Goal: Task Accomplishment & Management: Manage account settings

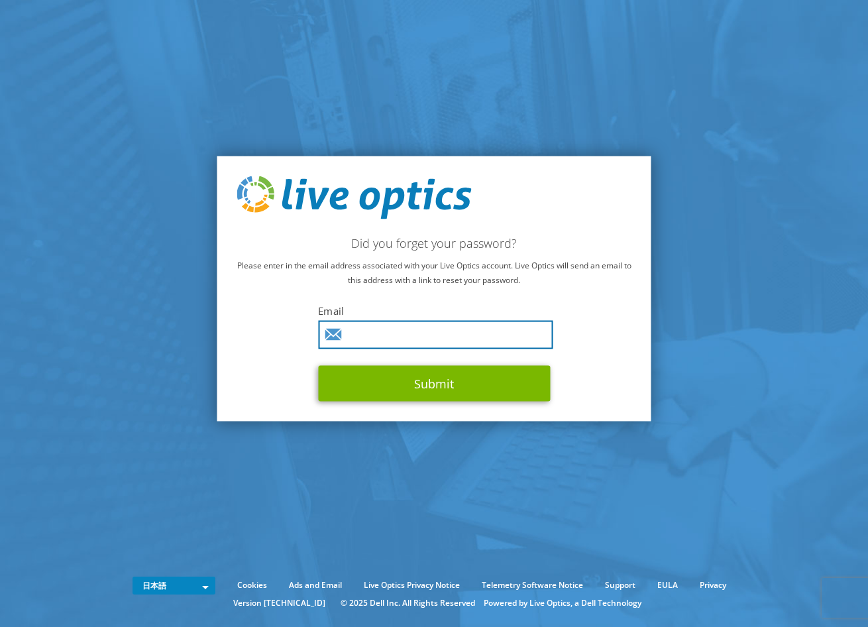
click at [408, 331] on input "text" at bounding box center [435, 335] width 234 height 28
click at [404, 340] on input "text" at bounding box center [435, 335] width 234 height 28
click at [163, 319] on section "Did you forget your password? Please enter in the email address associated with…" at bounding box center [434, 288] width 868 height 577
click at [348, 330] on input "text" at bounding box center [435, 335] width 234 height 28
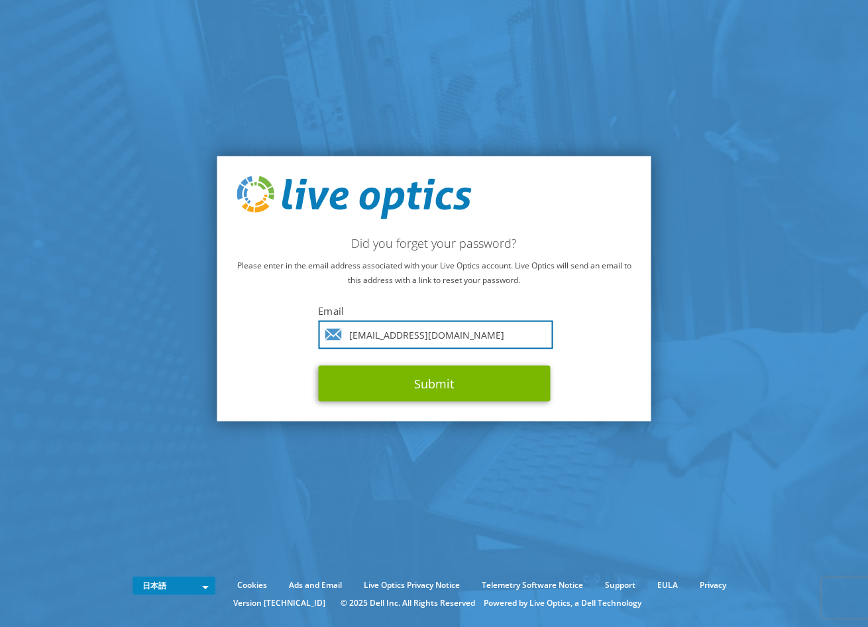
type input "[EMAIL_ADDRESS][DOMAIN_NAME]"
click at [318, 366] on button "Submit" at bounding box center [434, 384] width 232 height 36
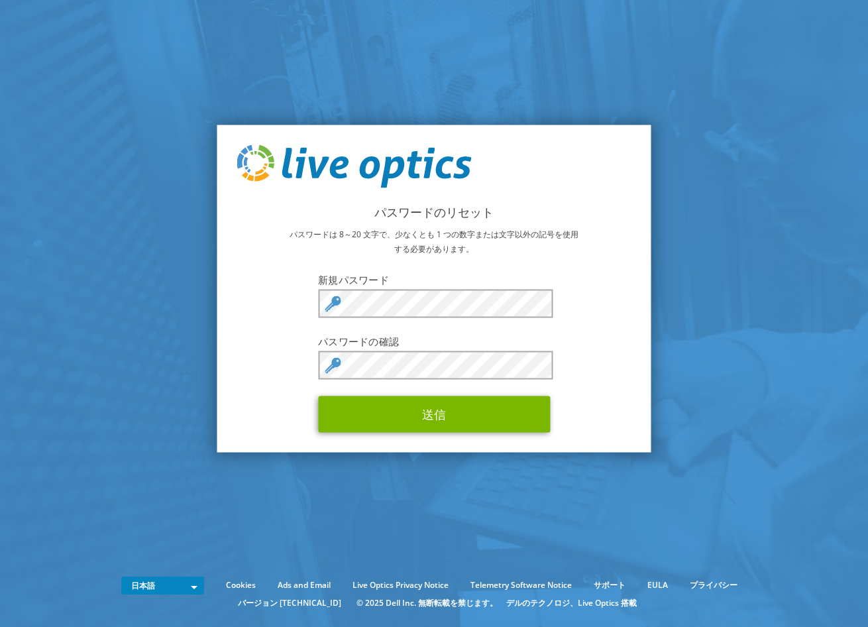
click at [330, 446] on div "パスワードのリセット パスワードは 8～20 文字で、少なくとも 1 つの数字または文字以外の記号を使用する必要があります。 新規パスワード パスワードの確認…" at bounding box center [434, 289] width 434 height 328
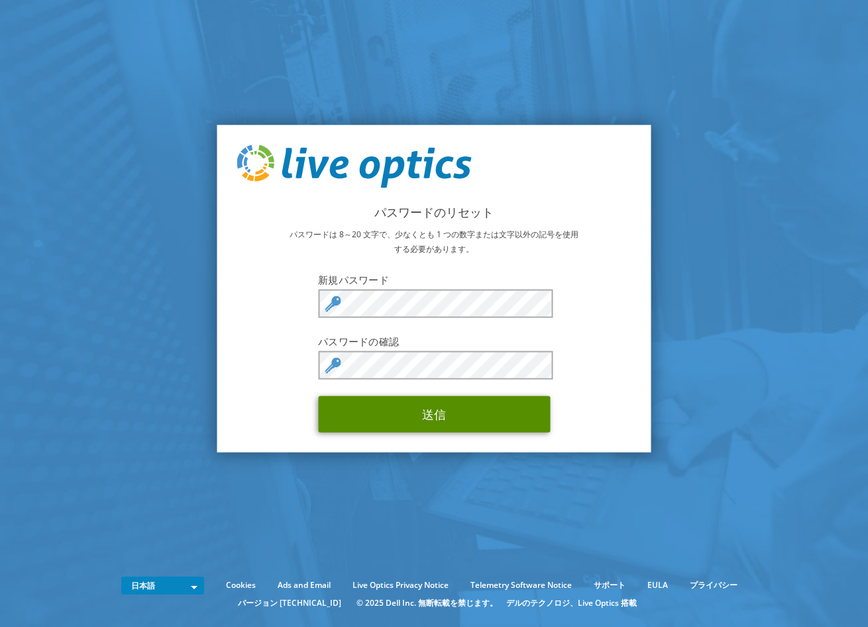
click at [444, 431] on button "送信" at bounding box center [434, 414] width 232 height 36
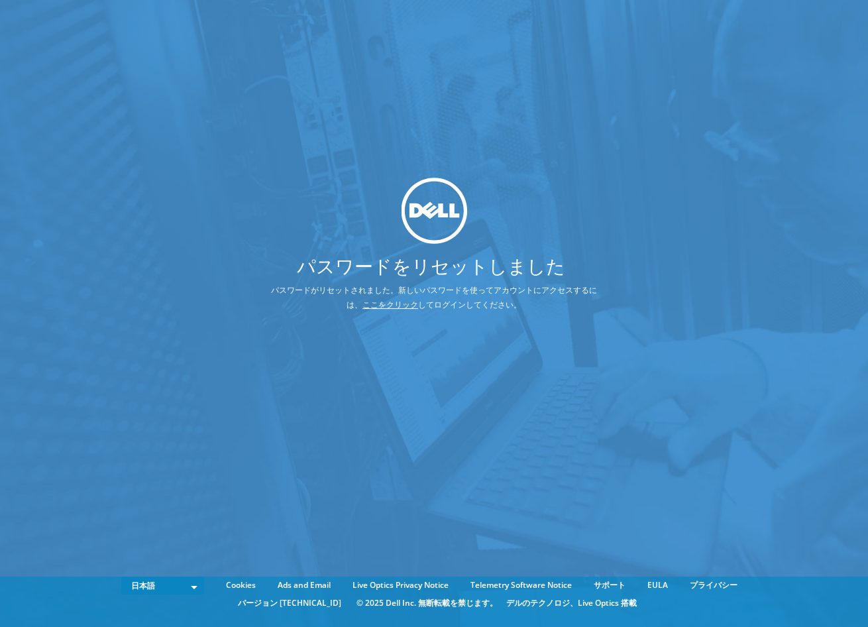
click at [383, 302] on link "ここをクリック" at bounding box center [390, 304] width 56 height 11
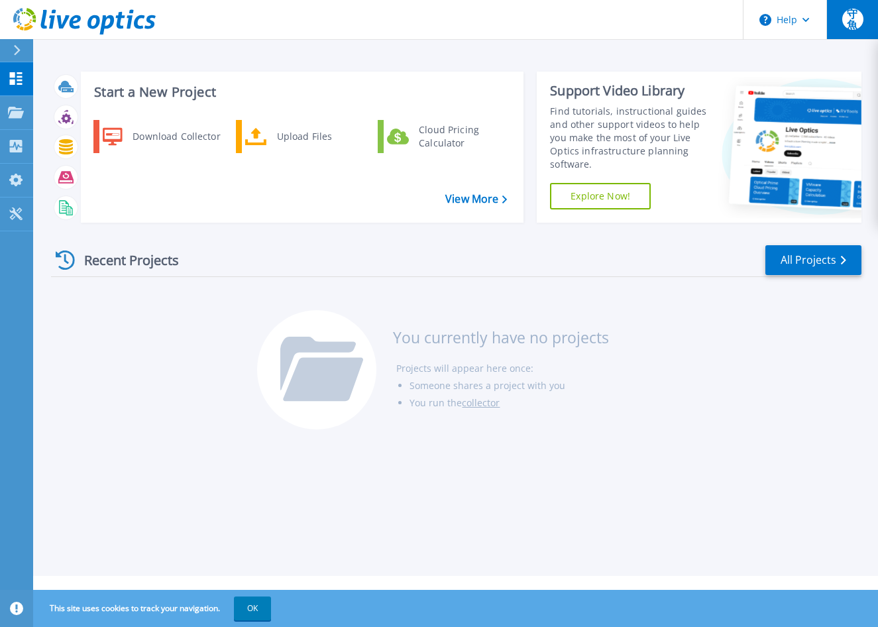
click at [850, 19] on span "守魚" at bounding box center [852, 19] width 21 height 21
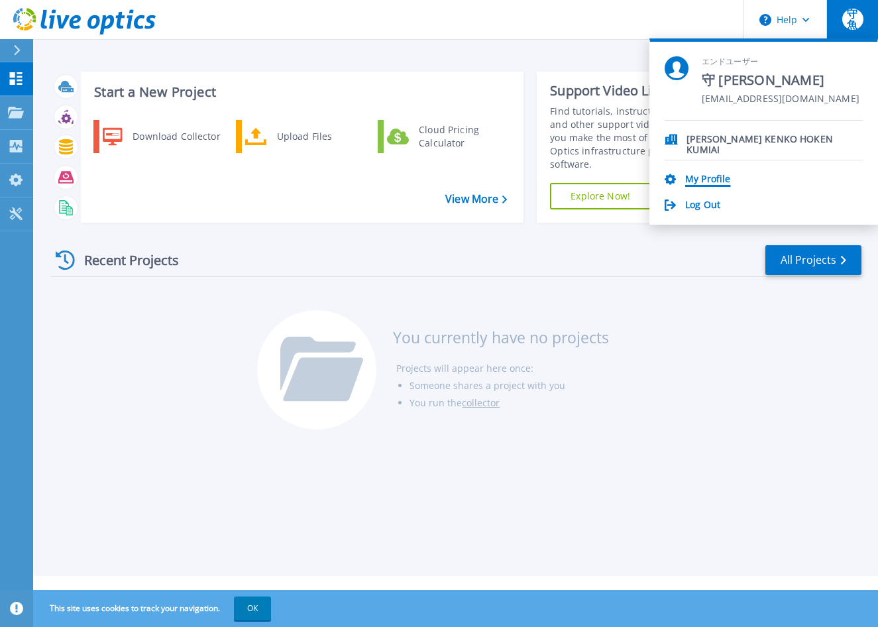
click at [727, 178] on link "My Profile" at bounding box center [707, 180] width 45 height 13
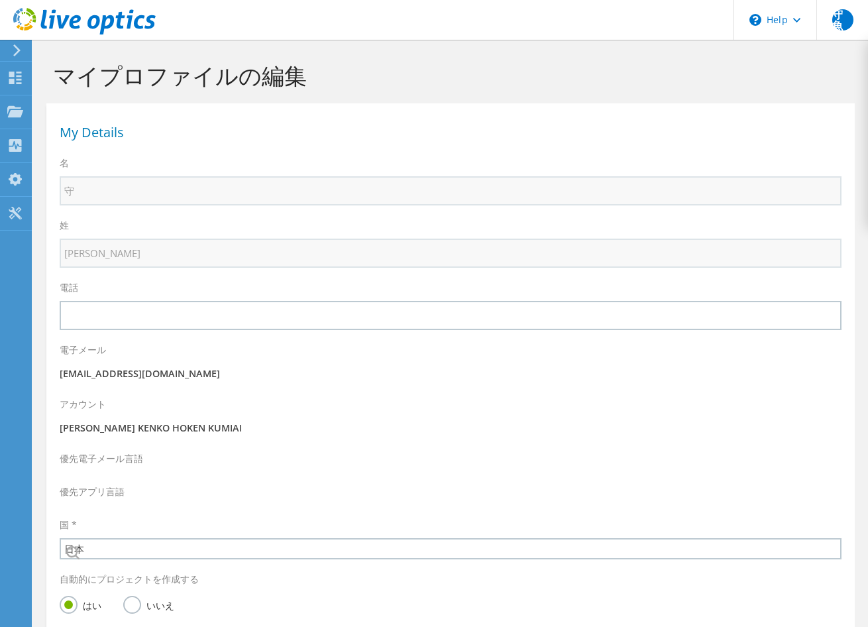
select select "110"
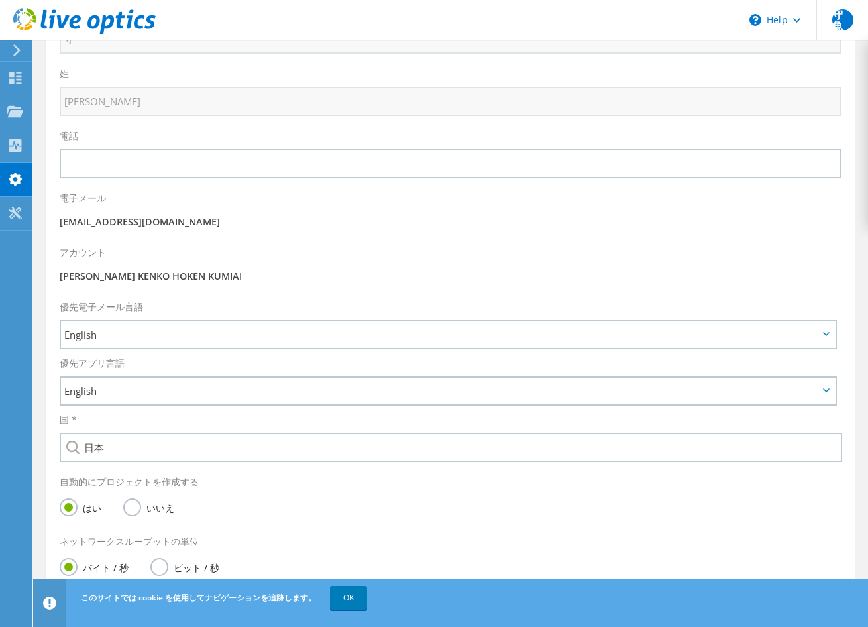
scroll to position [256, 0]
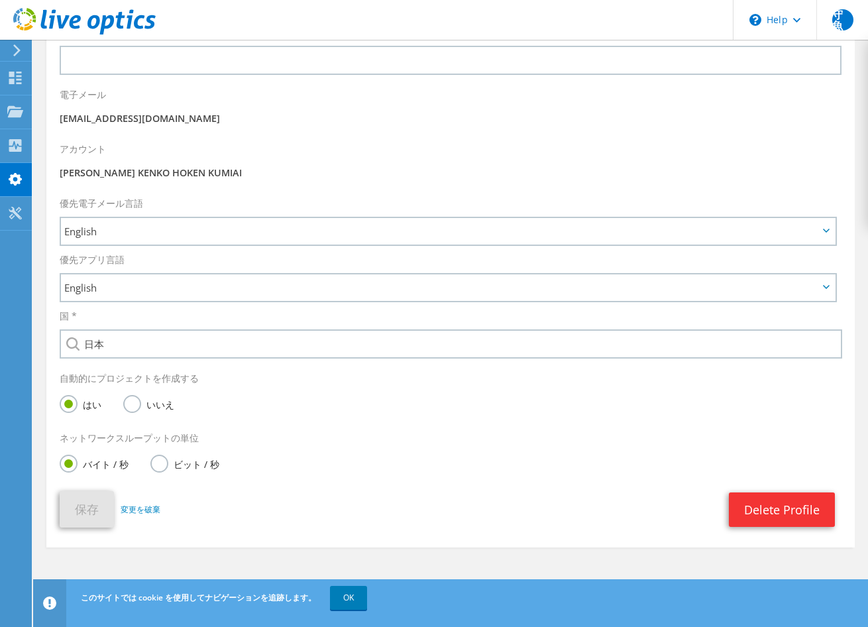
click at [13, 50] on icon at bounding box center [17, 50] width 10 height 12
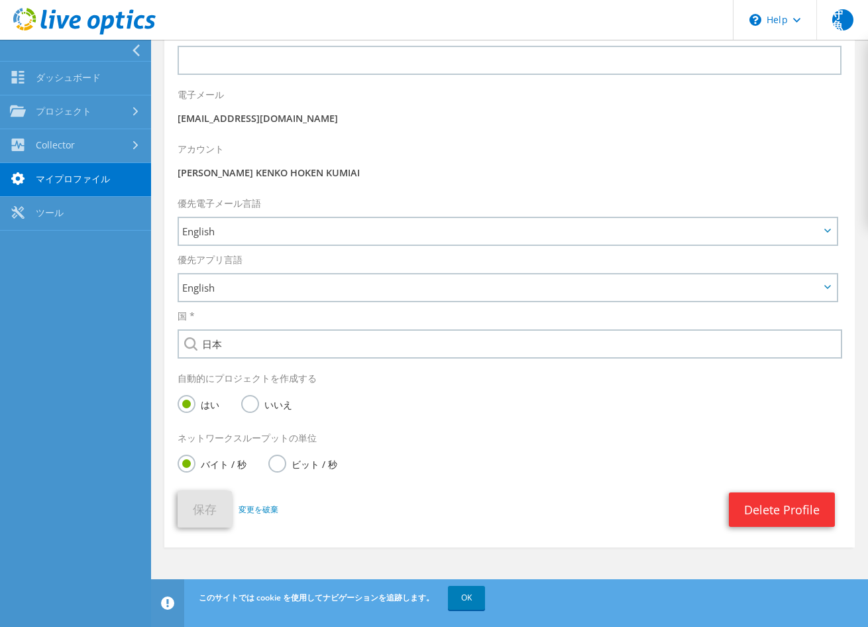
click at [64, 179] on link "マイプロファイル" at bounding box center [75, 180] width 151 height 34
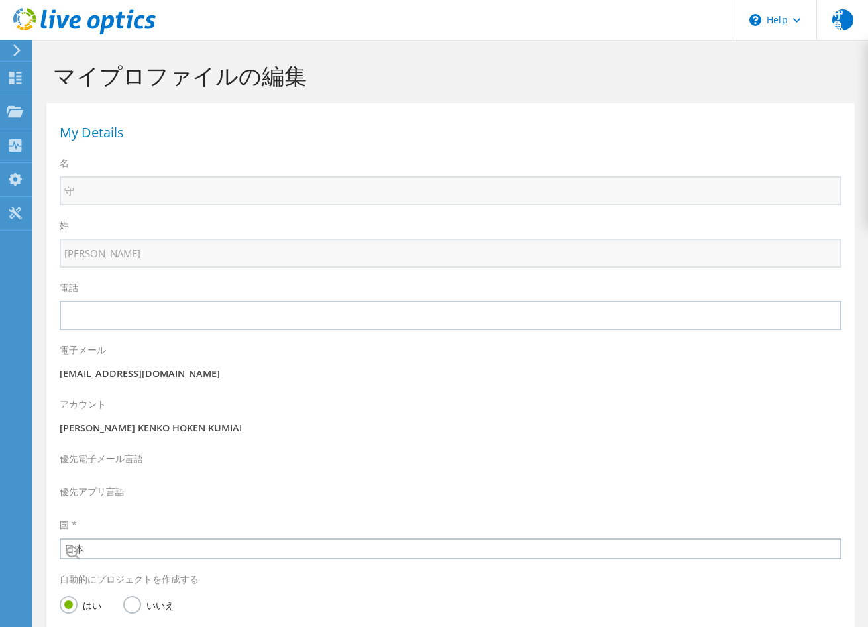
select select "110"
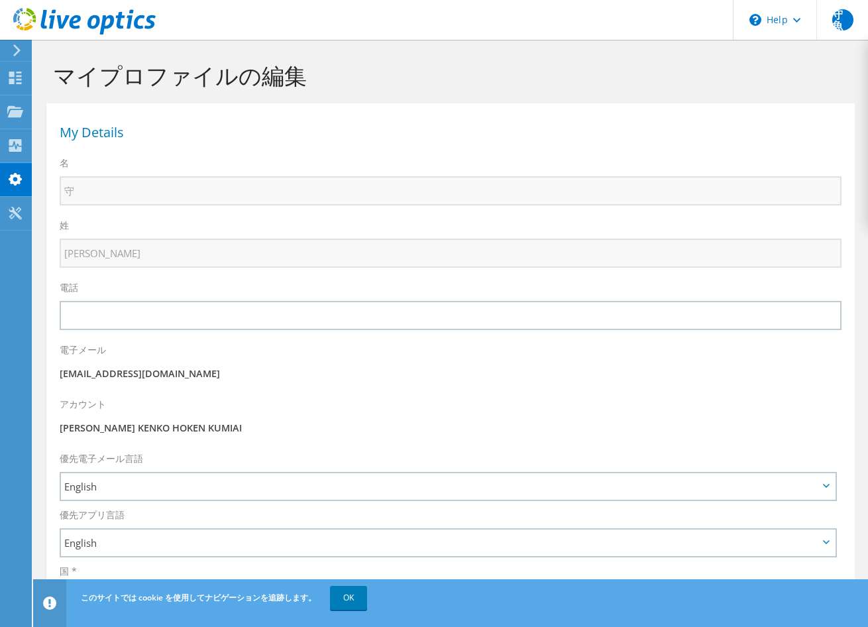
click at [722, 62] on h1 "マイプロファイルの編集" at bounding box center [447, 76] width 788 height 28
click at [856, 11] on div "守魚" at bounding box center [842, 20] width 52 height 40
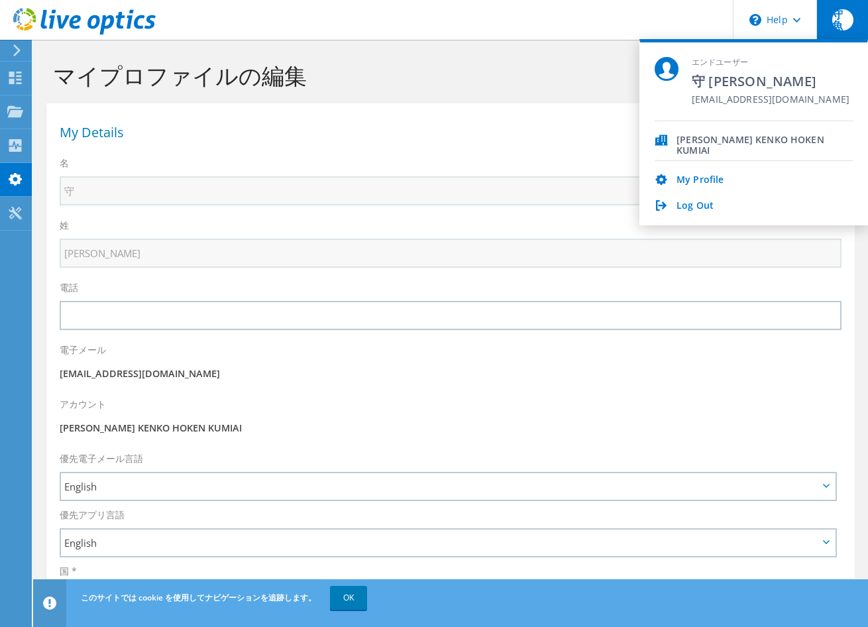
click at [713, 205] on div "Log Out" at bounding box center [753, 206] width 198 height 13
click at [703, 205] on link "Log Out" at bounding box center [694, 206] width 37 height 13
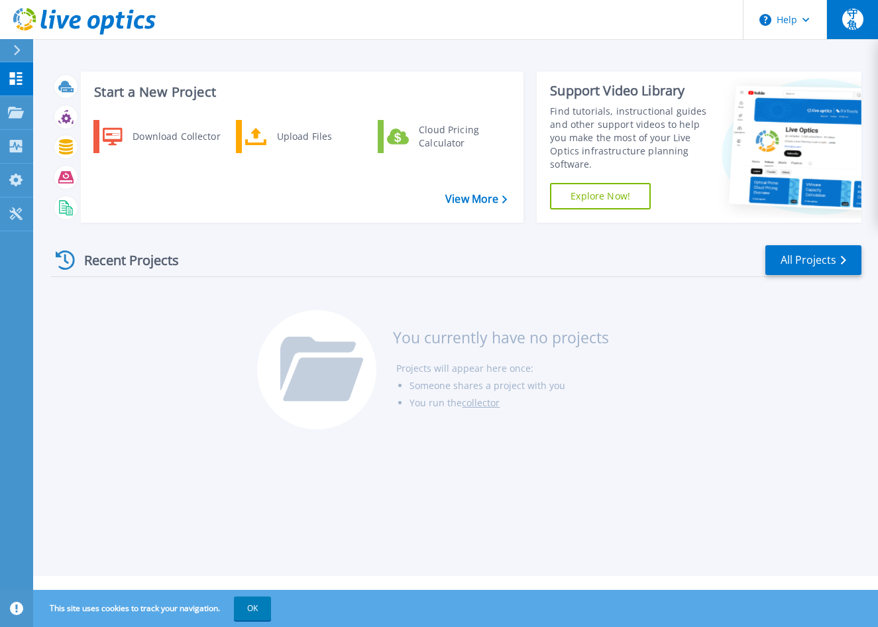
click at [838, 16] on button "守魚" at bounding box center [852, 19] width 52 height 39
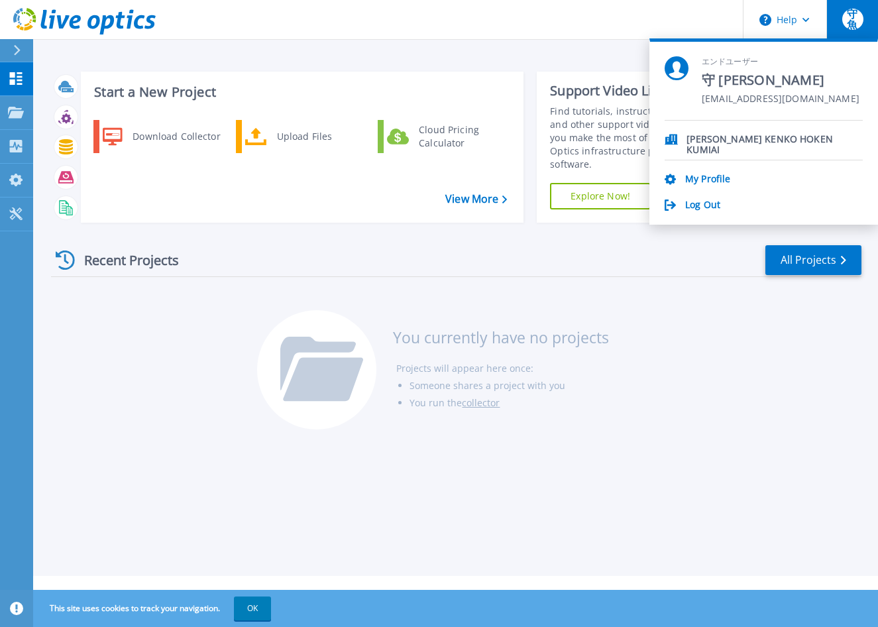
click at [736, 135] on p "[PERSON_NAME] KENKO HOKEN KUMIAI" at bounding box center [774, 140] width 176 height 13
click at [700, 181] on link "My Profile" at bounding box center [707, 180] width 45 height 13
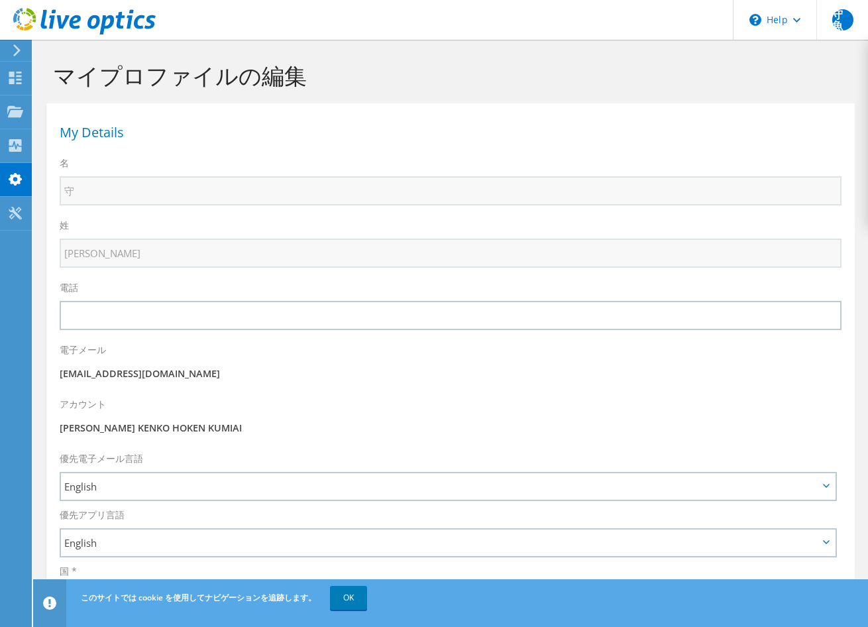
click at [148, 432] on p "[PERSON_NAME] KENKO HOKEN KUMIAI" at bounding box center [451, 428] width 782 height 15
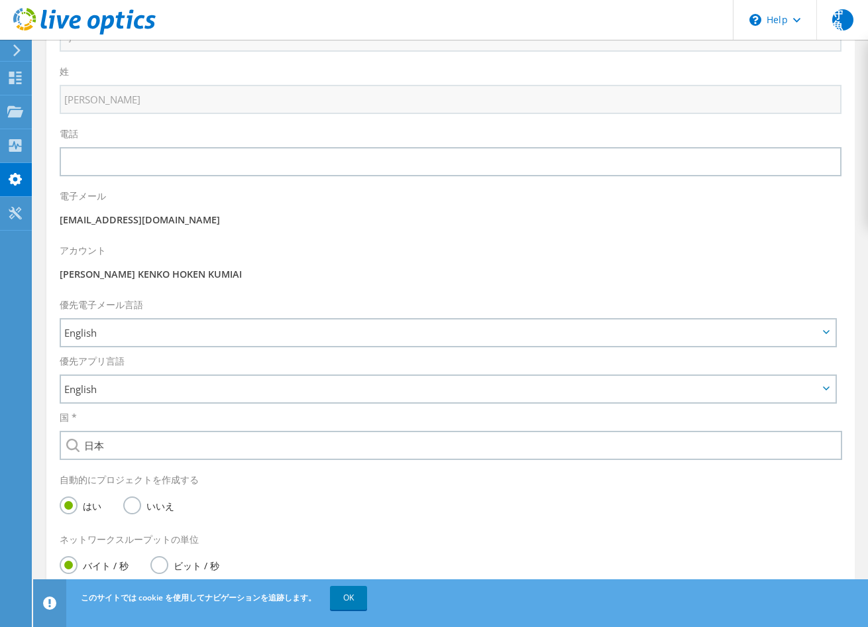
scroll to position [256, 0]
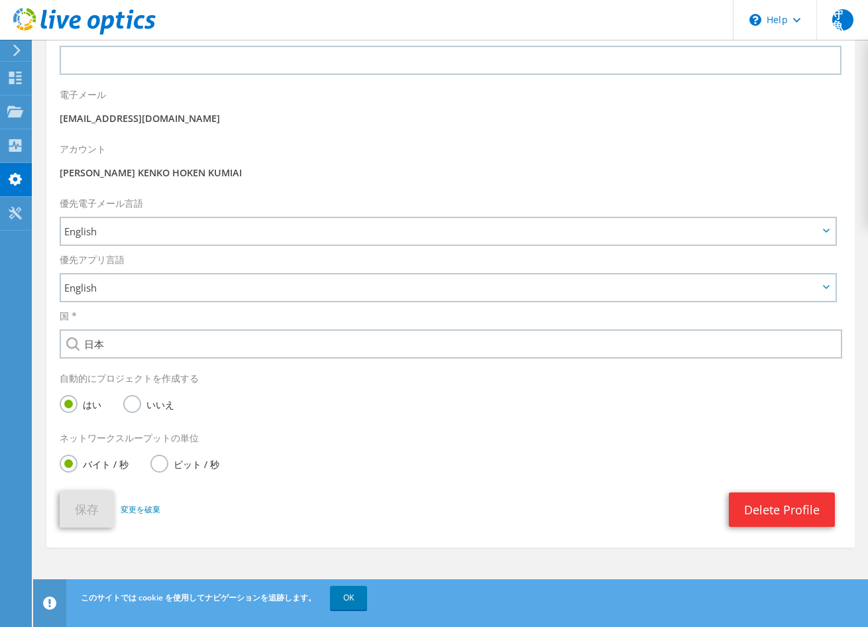
click at [13, 48] on icon at bounding box center [17, 50] width 10 height 12
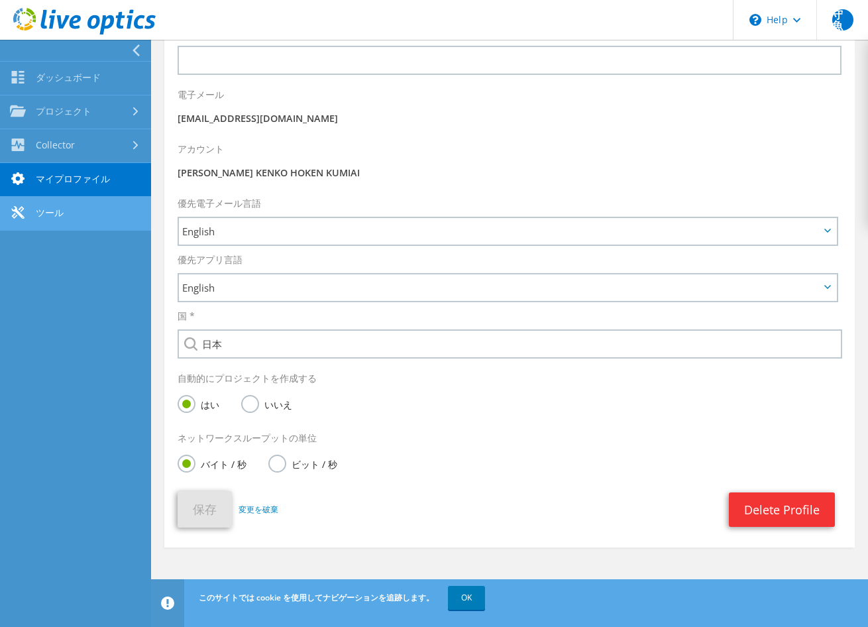
click at [72, 203] on link "ツール" at bounding box center [75, 214] width 151 height 34
